Goal: Entertainment & Leisure: Browse casually

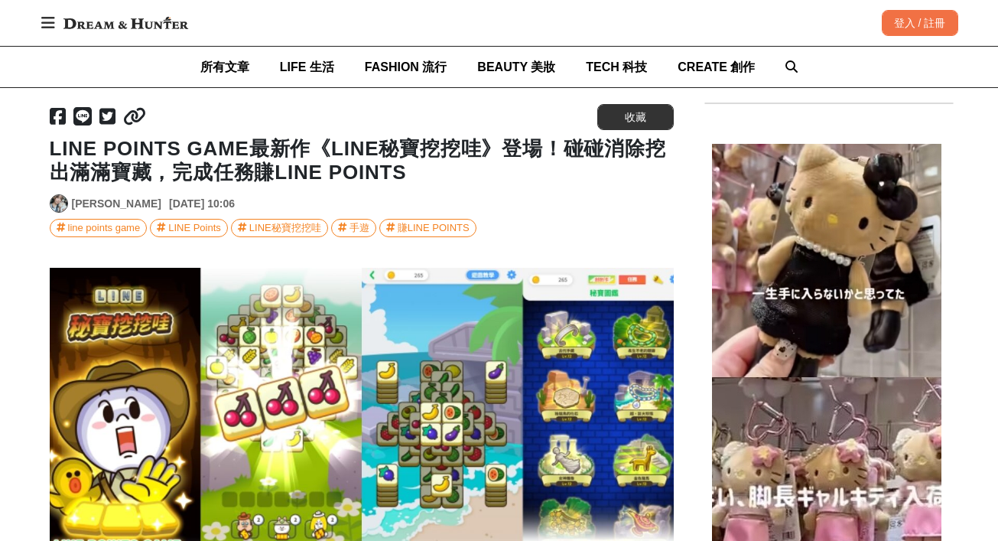
scroll to position [299, 0]
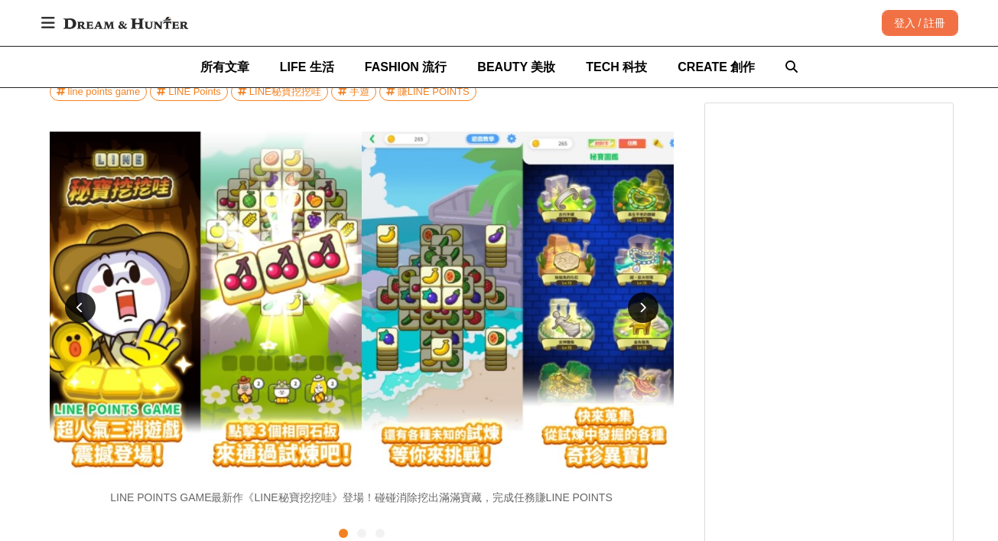
click at [643, 303] on icon at bounding box center [642, 307] width 7 height 11
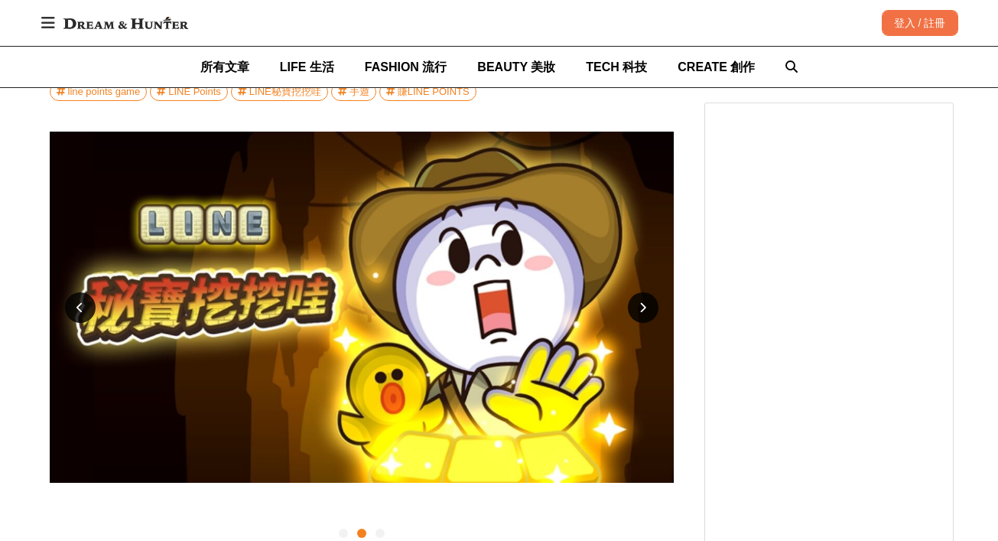
click at [643, 303] on icon at bounding box center [642, 307] width 7 height 11
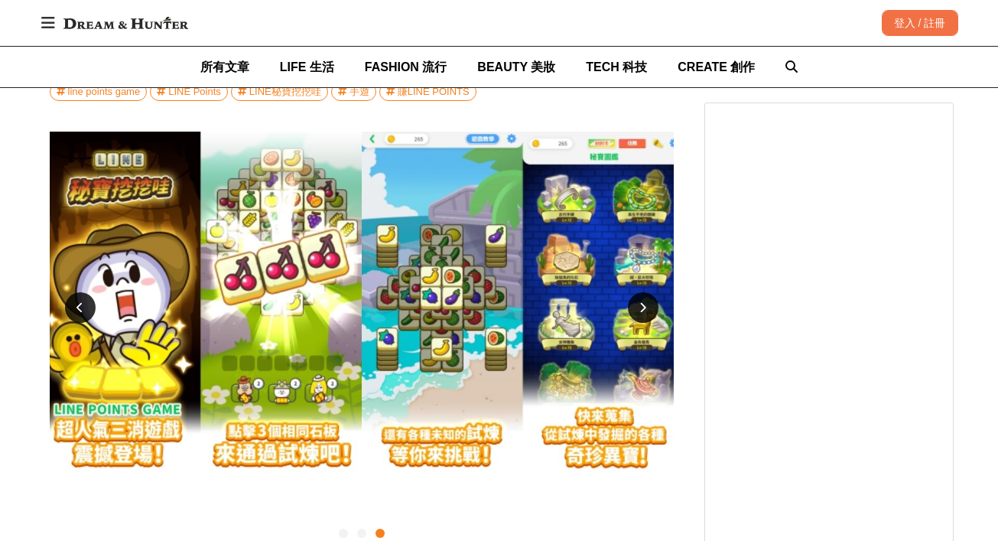
click at [643, 303] on icon at bounding box center [642, 307] width 7 height 11
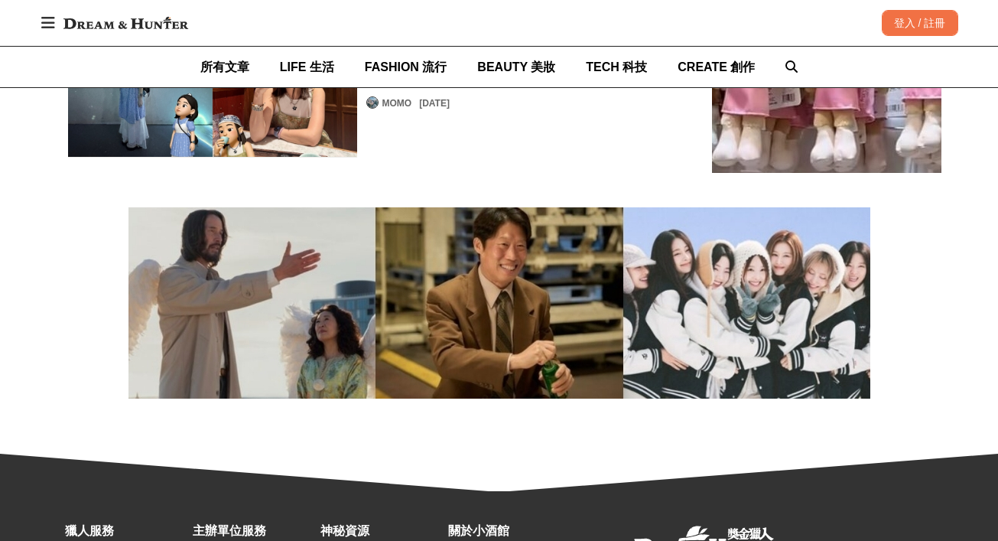
scroll to position [4326, 0]
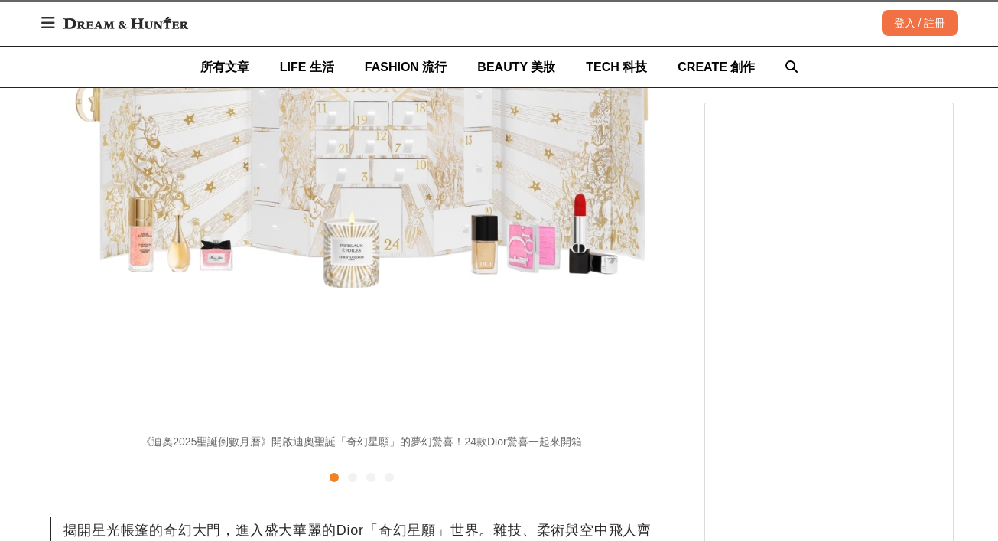
scroll to position [4991, 0]
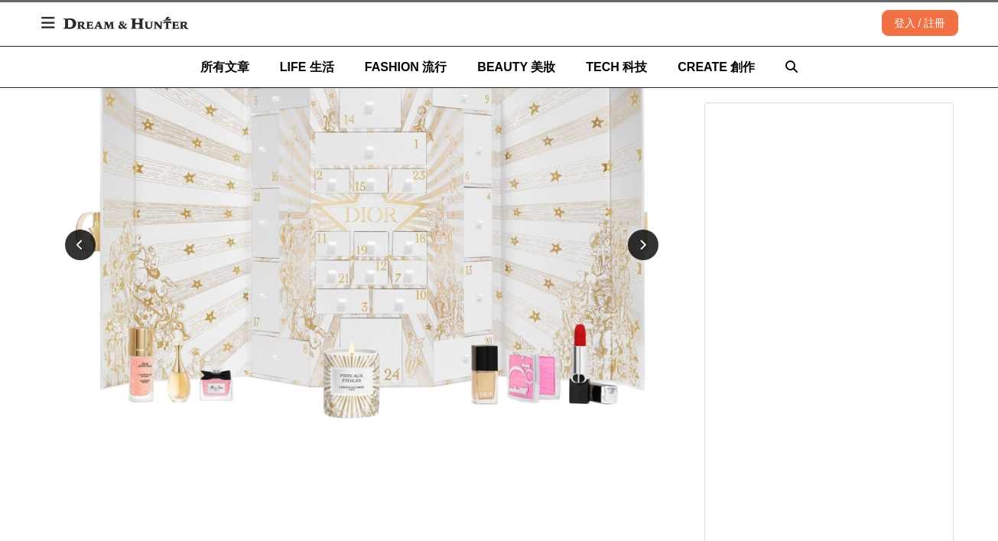
click at [645, 239] on icon at bounding box center [642, 244] width 7 height 11
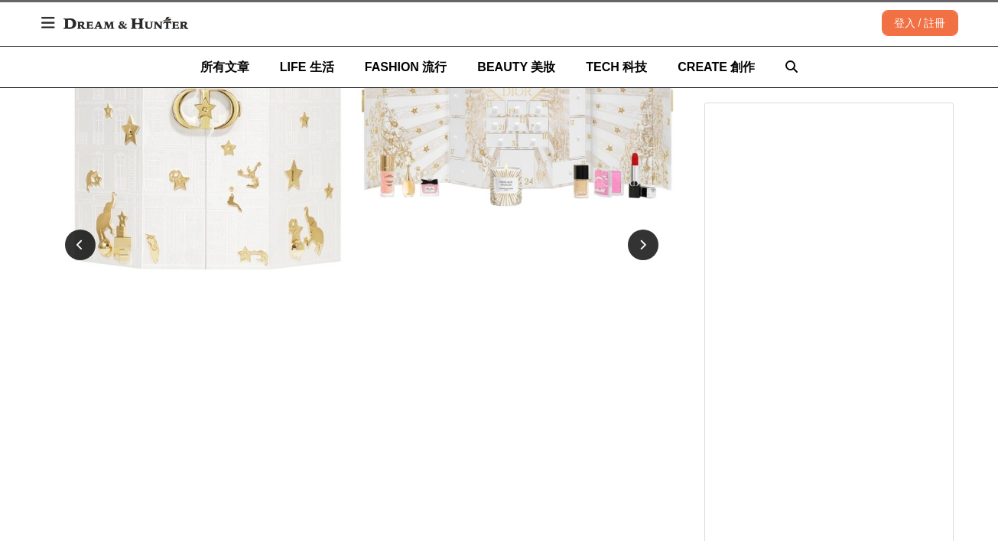
click at [645, 239] on icon at bounding box center [642, 244] width 7 height 11
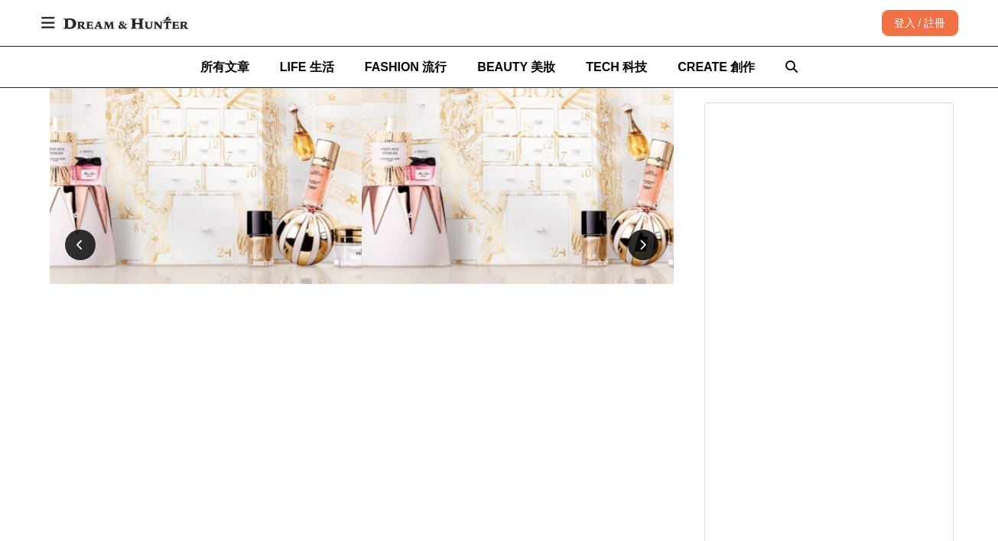
click at [645, 239] on icon at bounding box center [642, 244] width 7 height 11
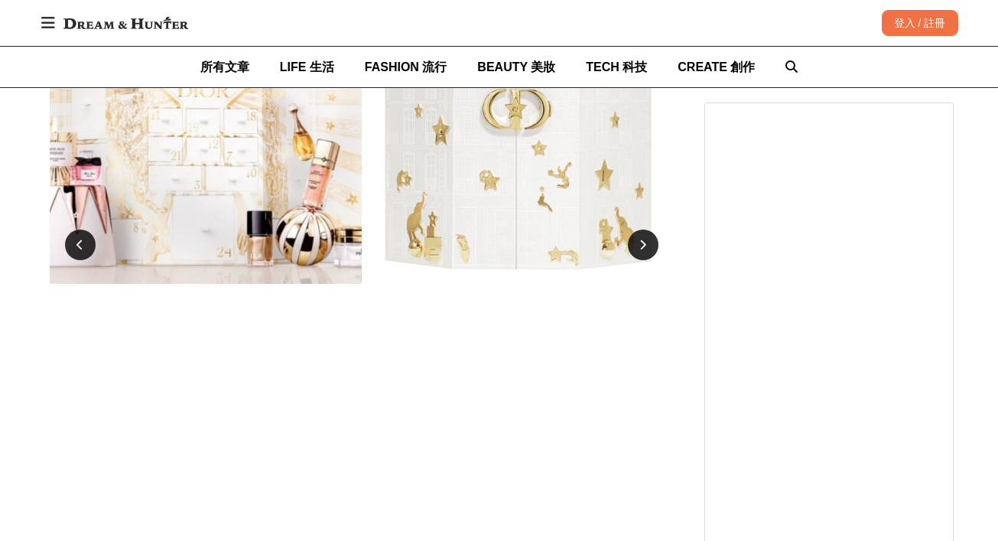
click at [645, 239] on icon at bounding box center [642, 244] width 7 height 11
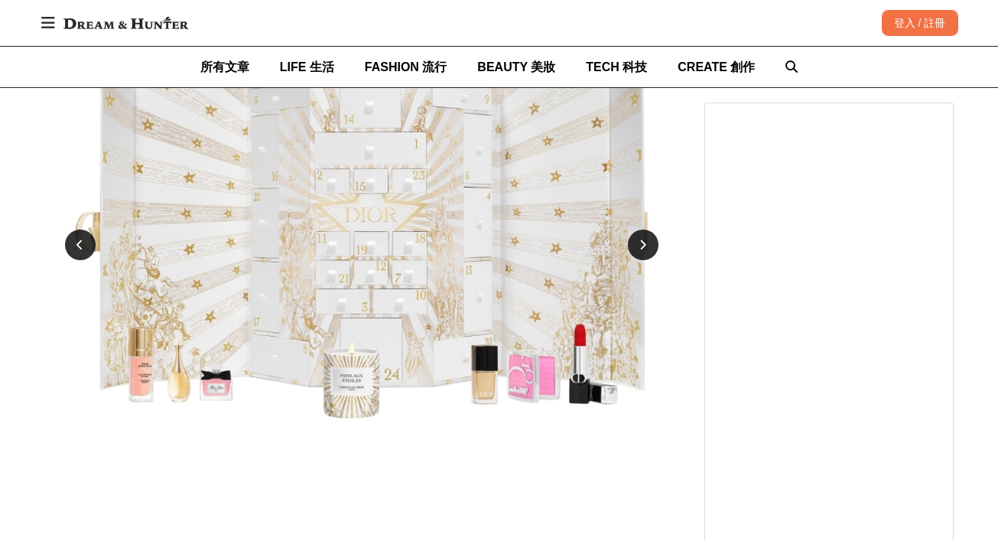
click at [645, 239] on icon at bounding box center [642, 244] width 7 height 11
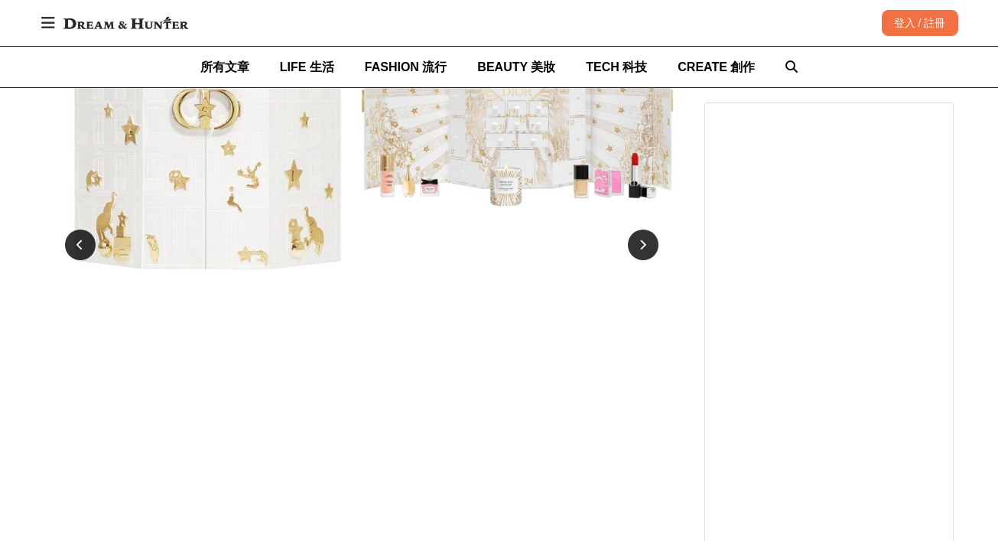
click at [645, 239] on icon at bounding box center [642, 244] width 7 height 11
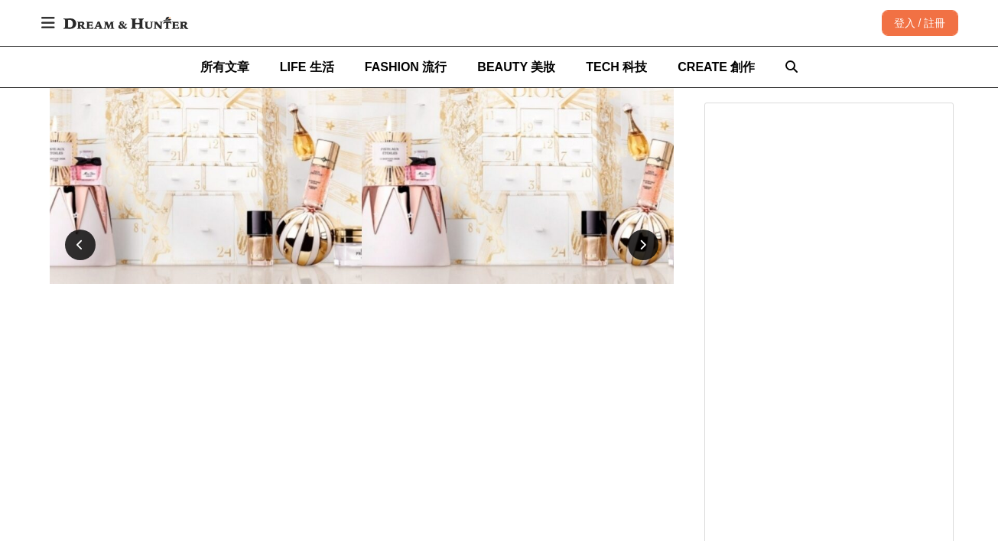
click at [645, 239] on icon at bounding box center [642, 244] width 7 height 11
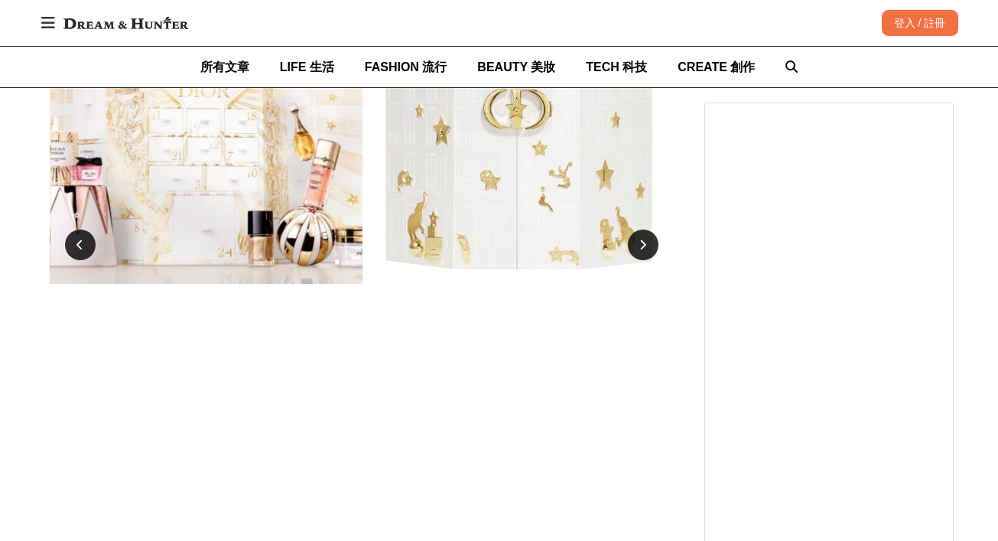
scroll to position [0, 1872]
click at [645, 239] on icon at bounding box center [642, 244] width 7 height 11
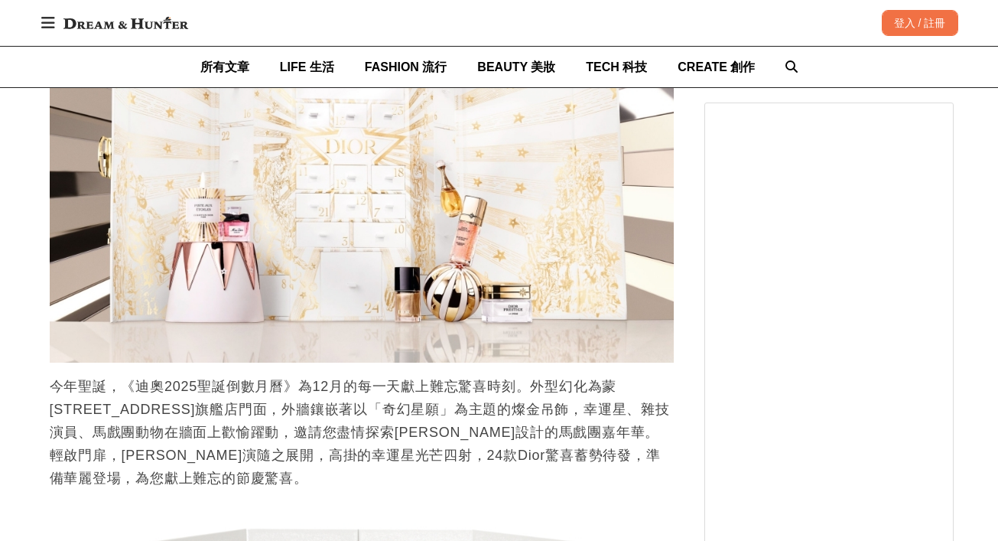
scroll to position [6032, 0]
